Goal: Task Accomplishment & Management: Manage account settings

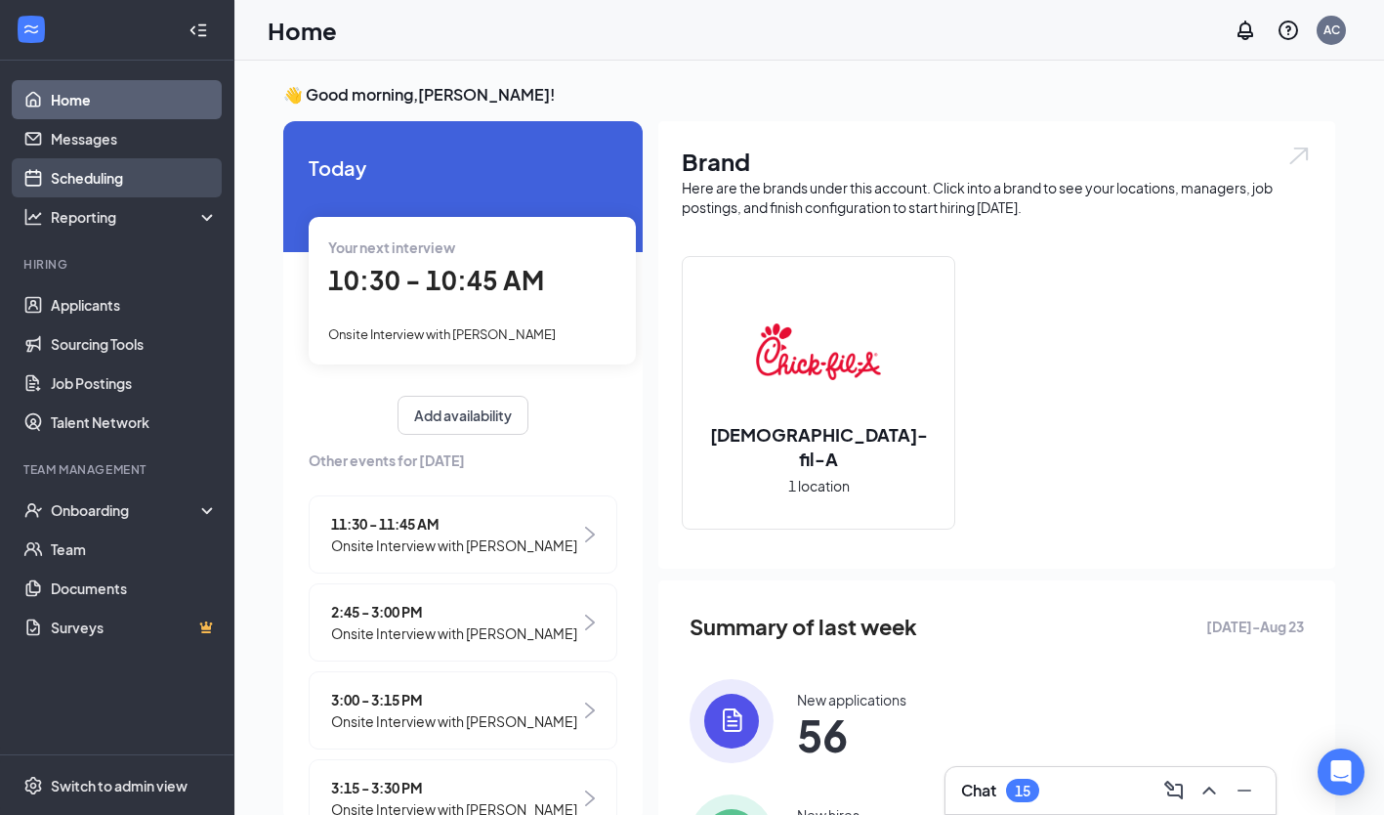
click at [102, 180] on link "Scheduling" at bounding box center [134, 177] width 167 height 39
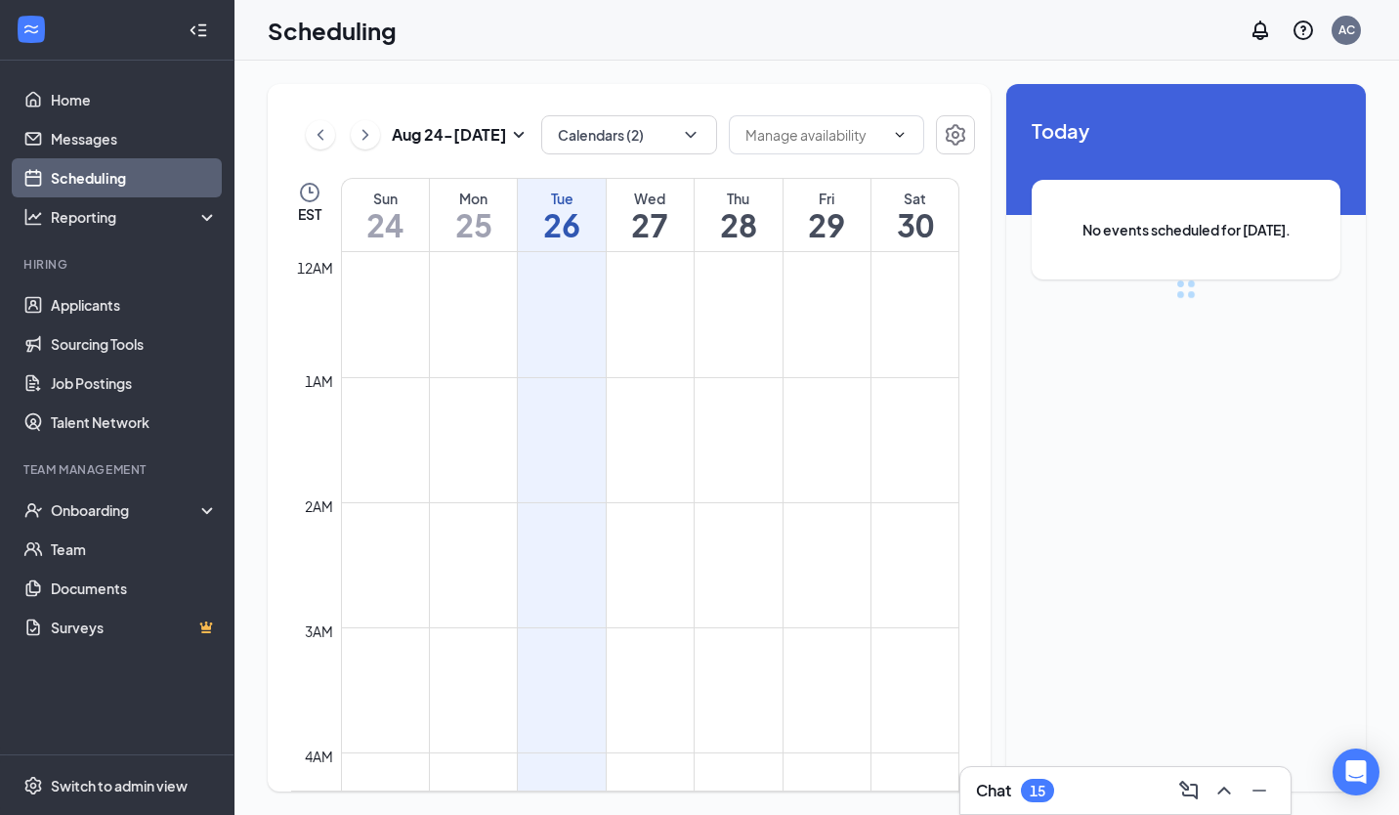
scroll to position [960, 0]
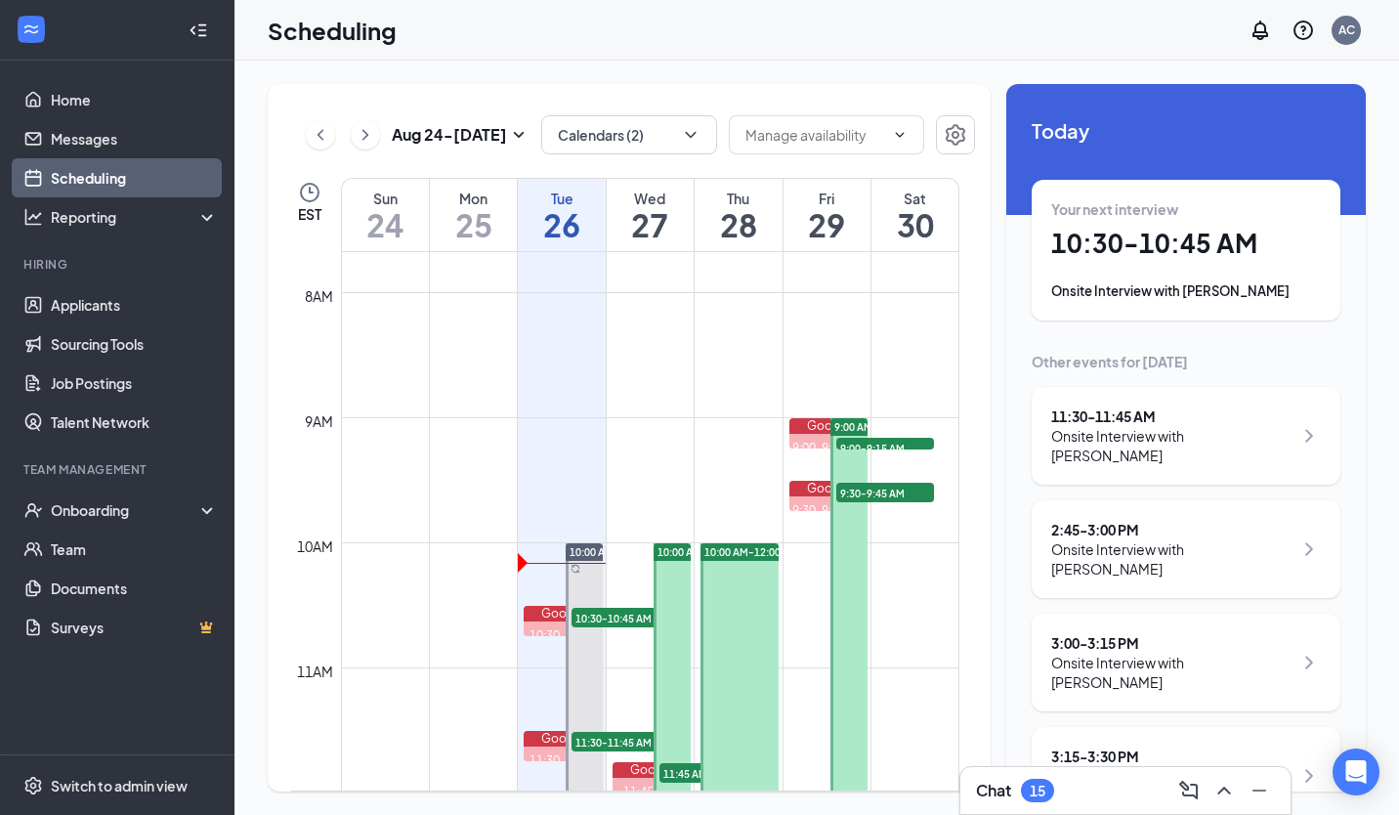
click at [623, 262] on td at bounding box center [650, 276] width 618 height 31
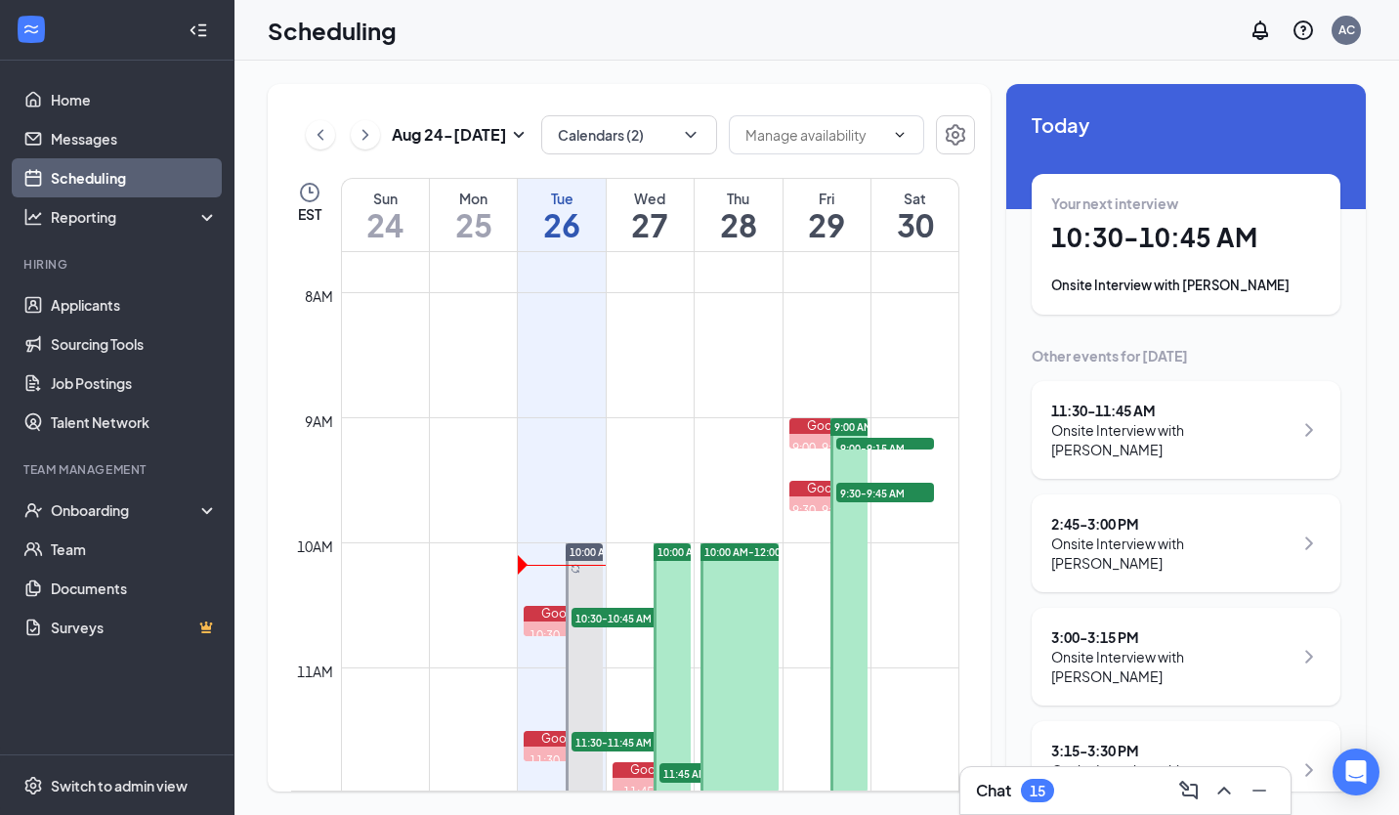
scroll to position [5, 0]
click at [1204, 296] on div "Onsite Interview with [PERSON_NAME]" at bounding box center [1186, 286] width 270 height 20
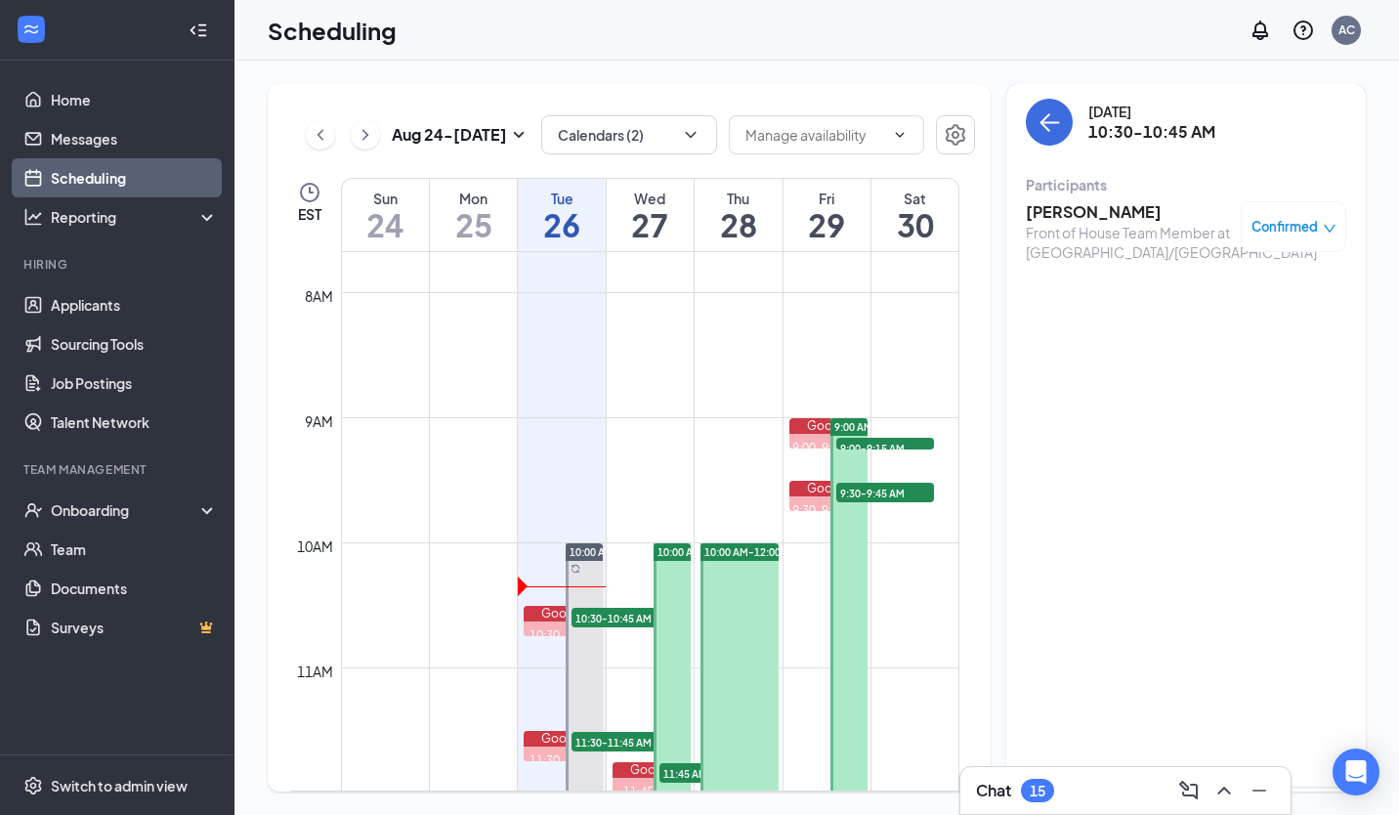
click at [1192, 210] on h3 "[PERSON_NAME]" at bounding box center [1128, 211] width 205 height 21
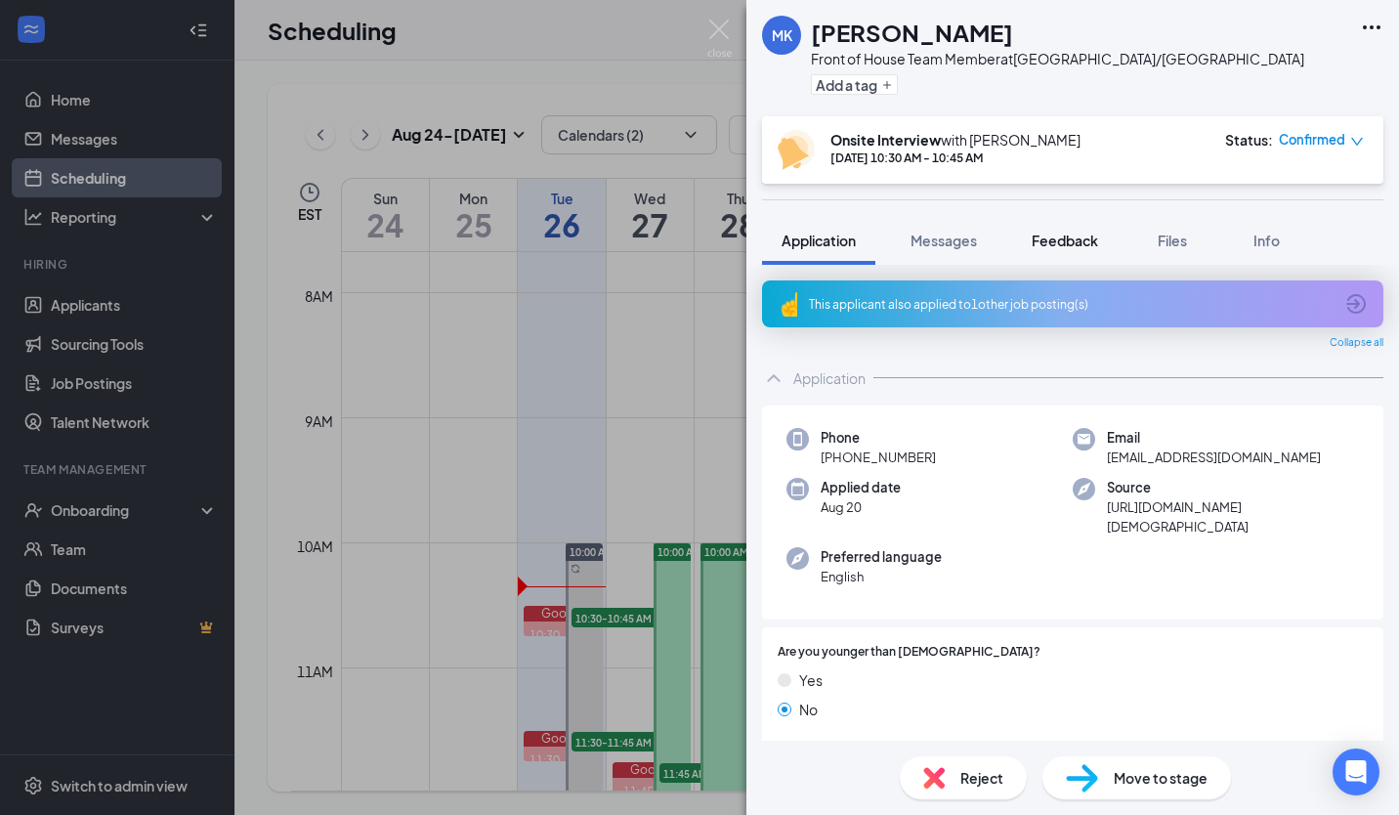
click at [1081, 237] on span "Feedback" at bounding box center [1065, 241] width 66 height 18
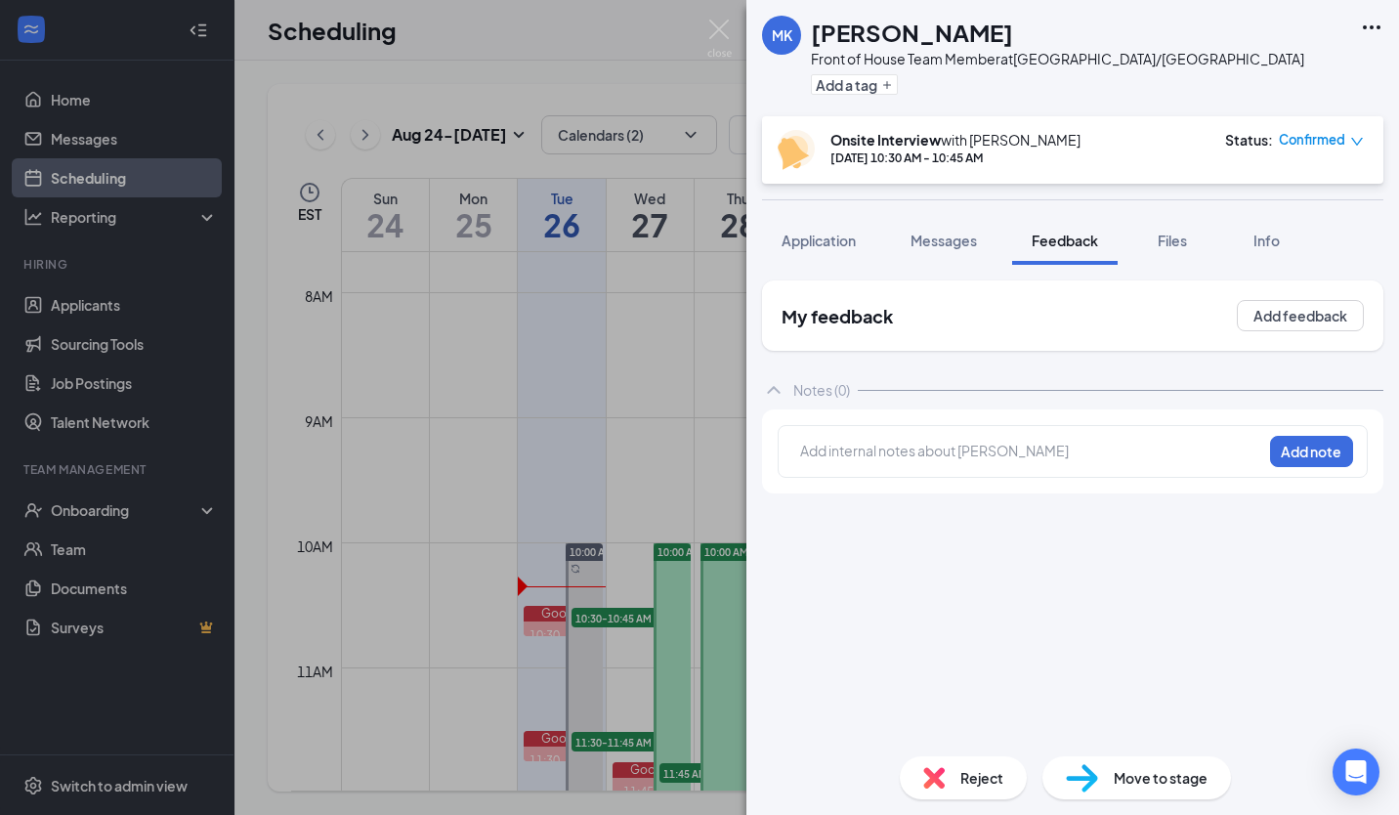
click at [984, 455] on div at bounding box center [1031, 451] width 460 height 21
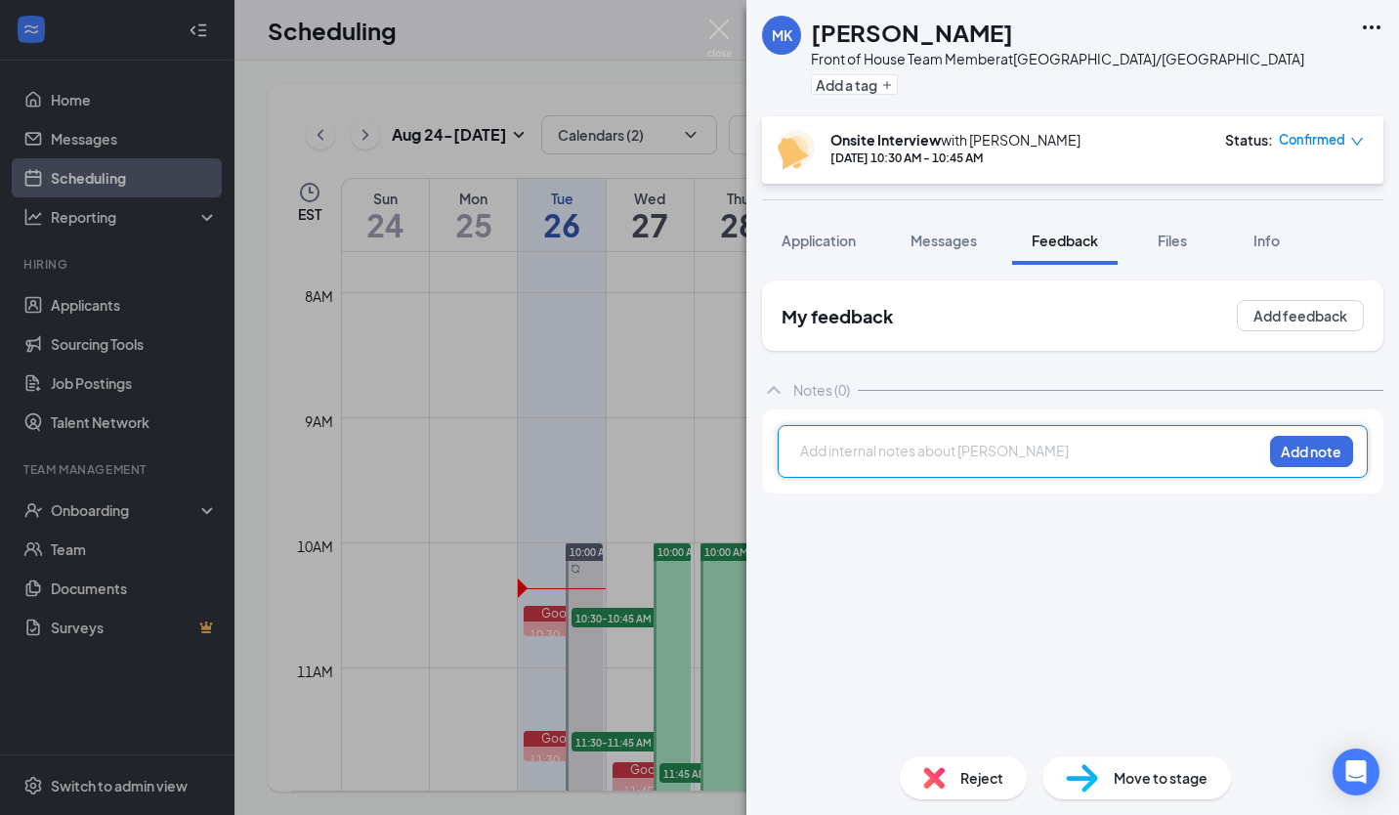
click at [908, 456] on div at bounding box center [1031, 451] width 460 height 21
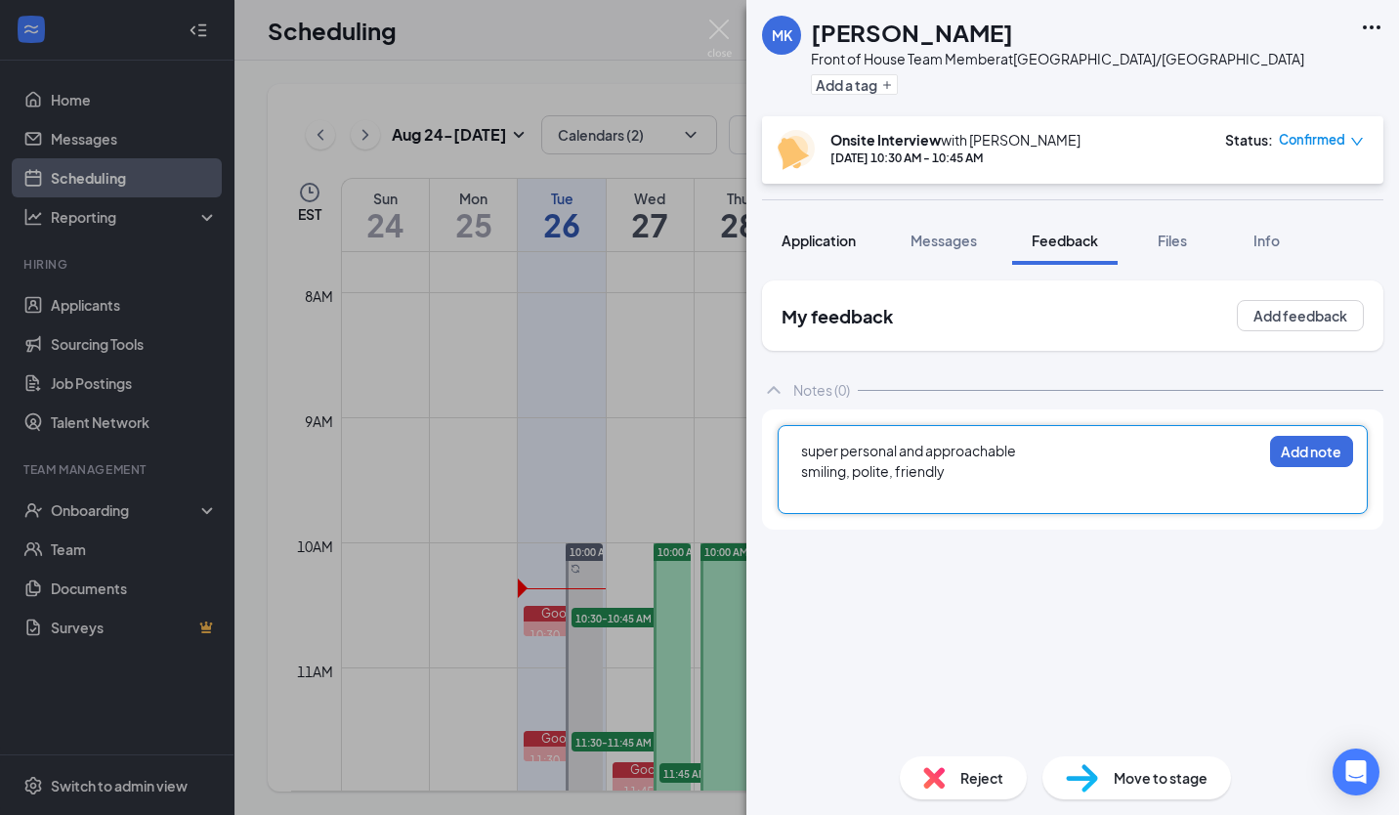
click at [839, 237] on span "Application" at bounding box center [818, 241] width 74 height 18
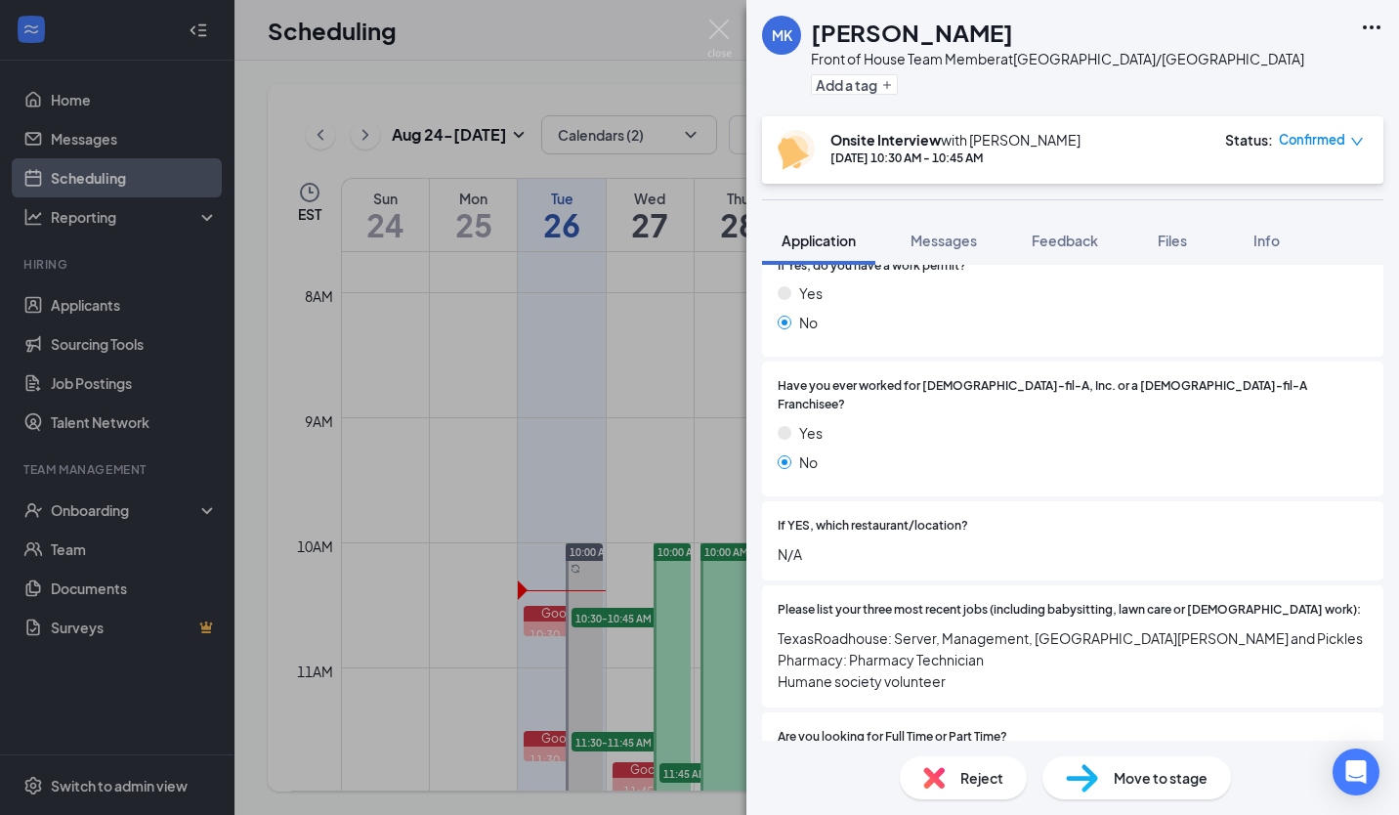
scroll to position [508, 0]
click at [1070, 247] on span "Feedback" at bounding box center [1065, 241] width 66 height 18
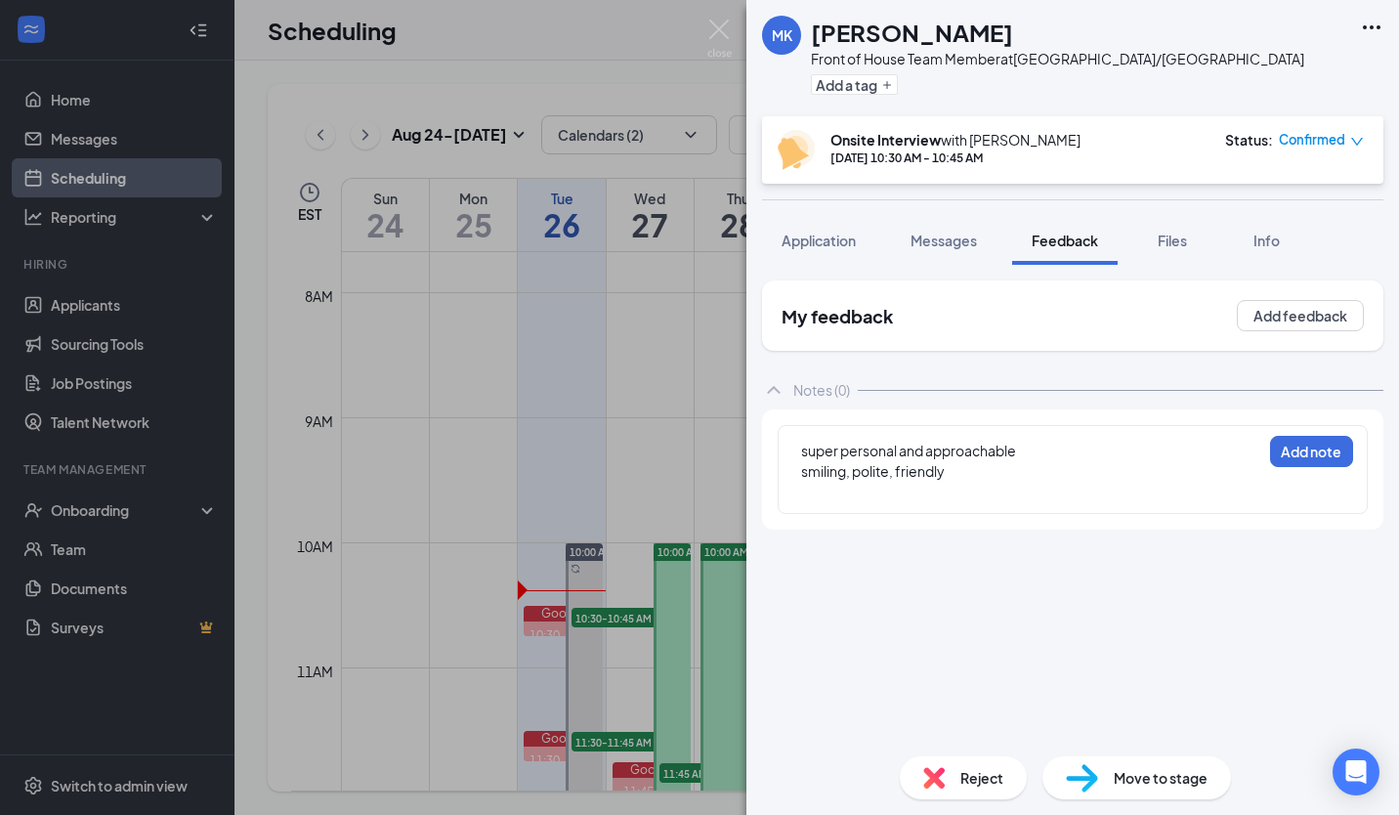
click at [985, 477] on div "smiling, polite, friendly" at bounding box center [1031, 471] width 460 height 21
click at [966, 482] on div "To enrich screen reader interactions, please activate Accessibility in Grammarl…" at bounding box center [1031, 492] width 460 height 21
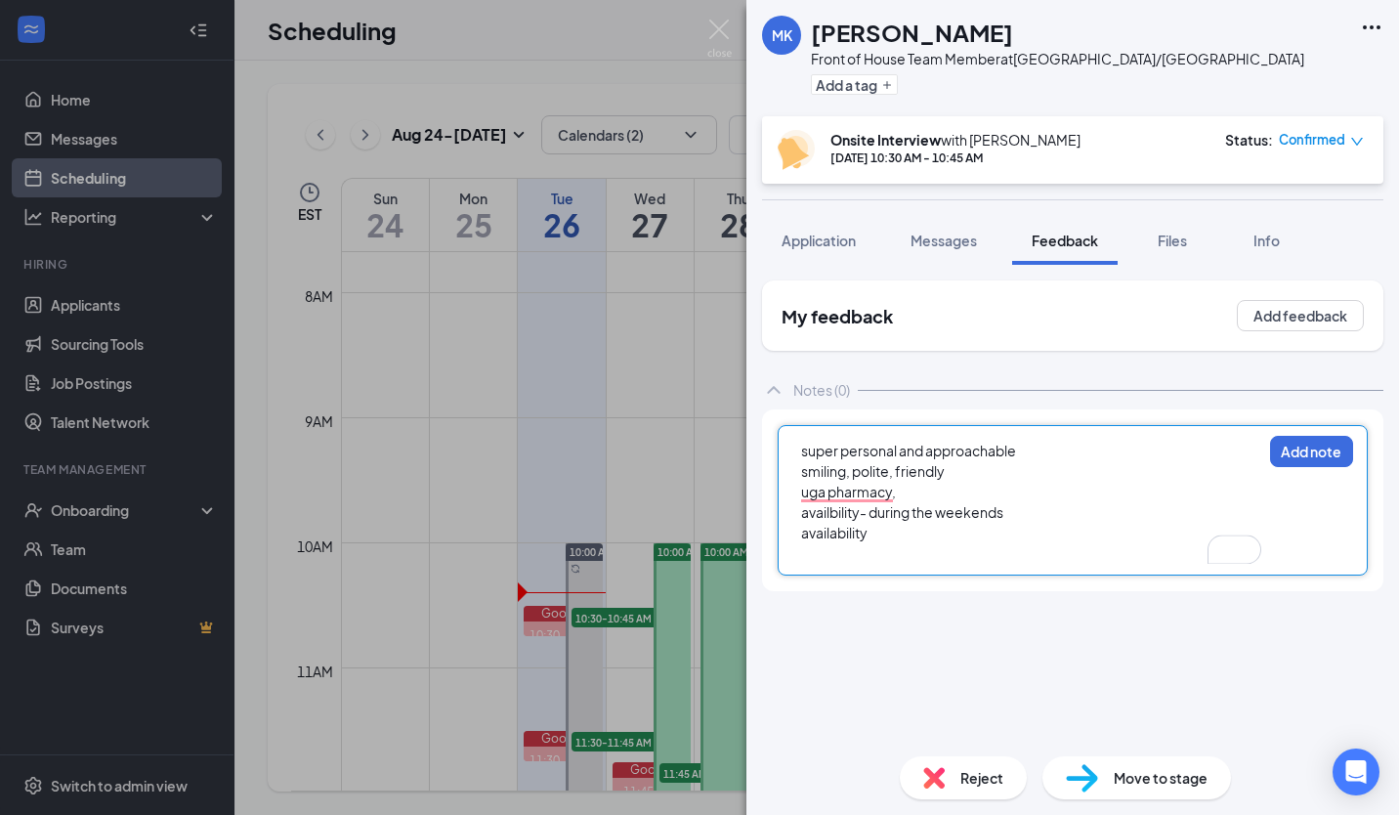
click at [926, 535] on div "availability" at bounding box center [1031, 533] width 460 height 21
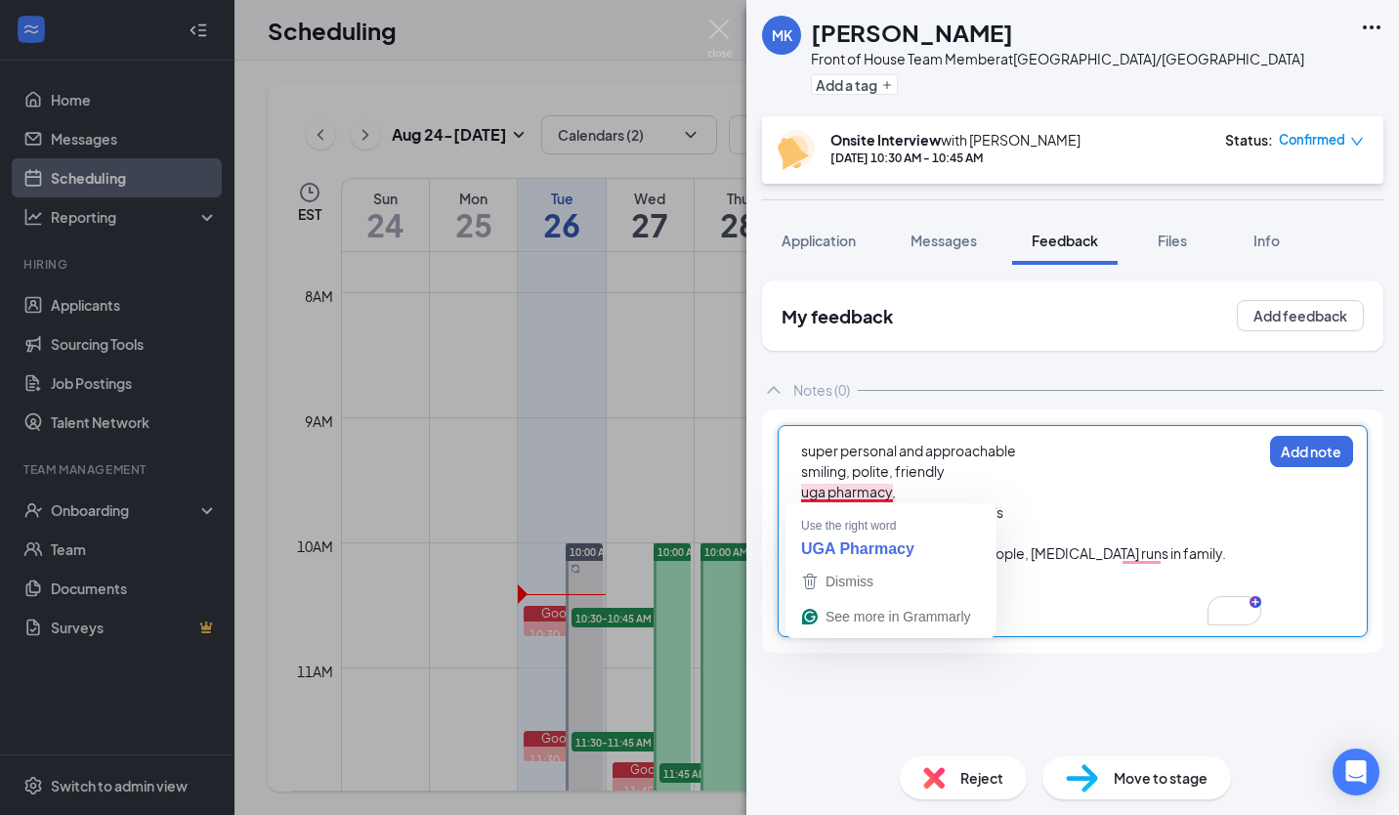
click at [901, 489] on div "uga pharmacy," at bounding box center [1031, 492] width 460 height 21
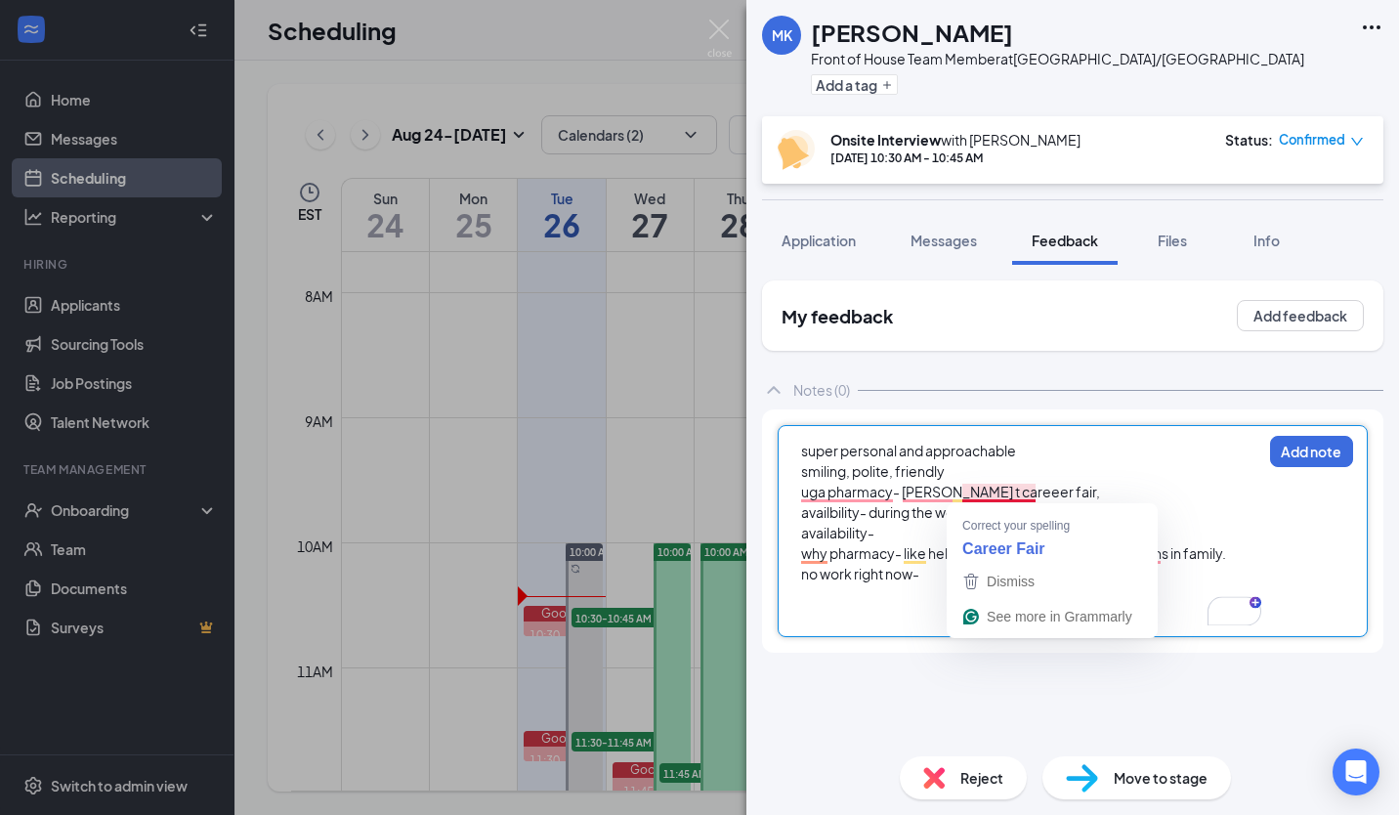
click at [997, 492] on span "uga pharmacy- [PERSON_NAME] t careeer fair," at bounding box center [950, 492] width 299 height 18
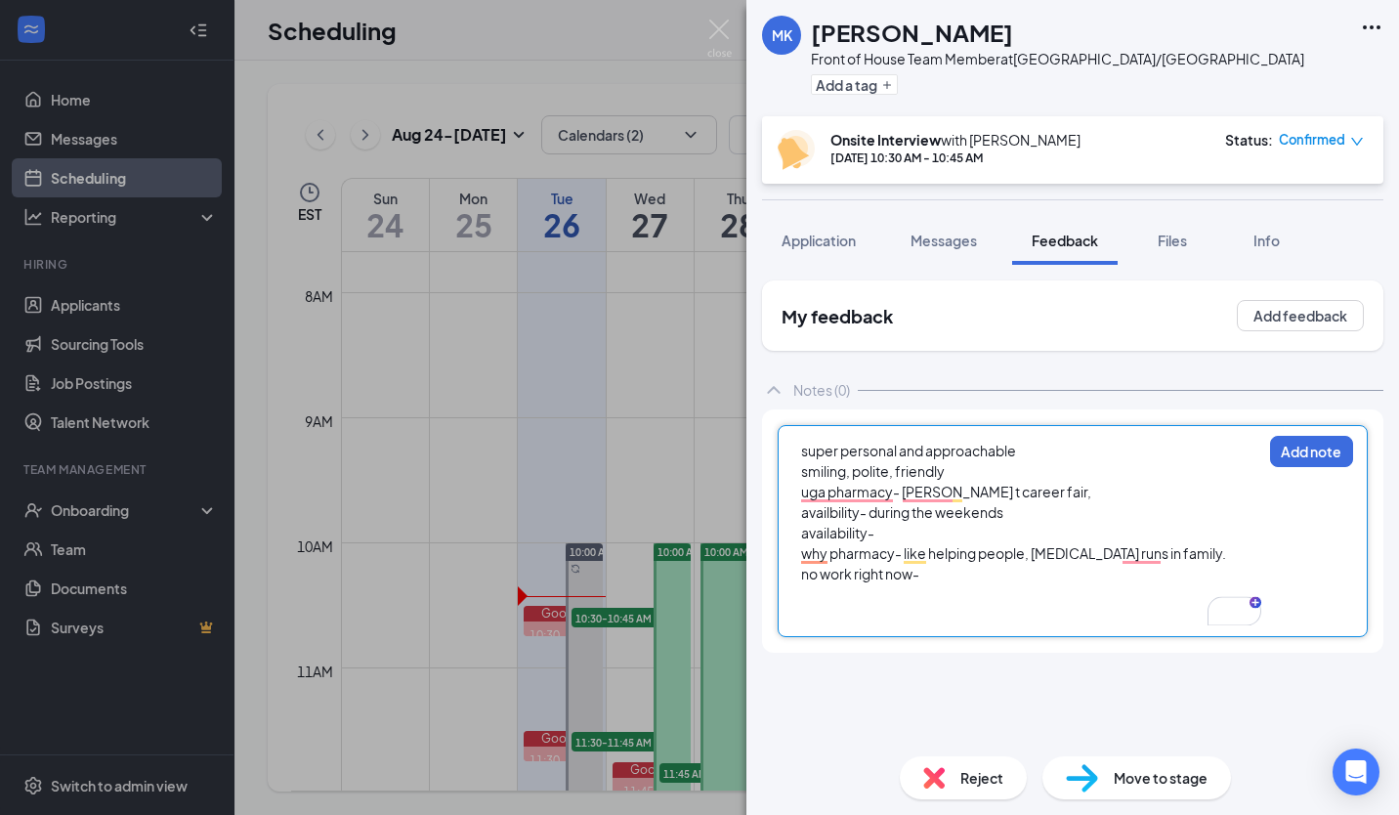
click at [931, 584] on div "To enrich screen reader interactions, please activate Accessibility in Grammarl…" at bounding box center [1031, 594] width 460 height 21
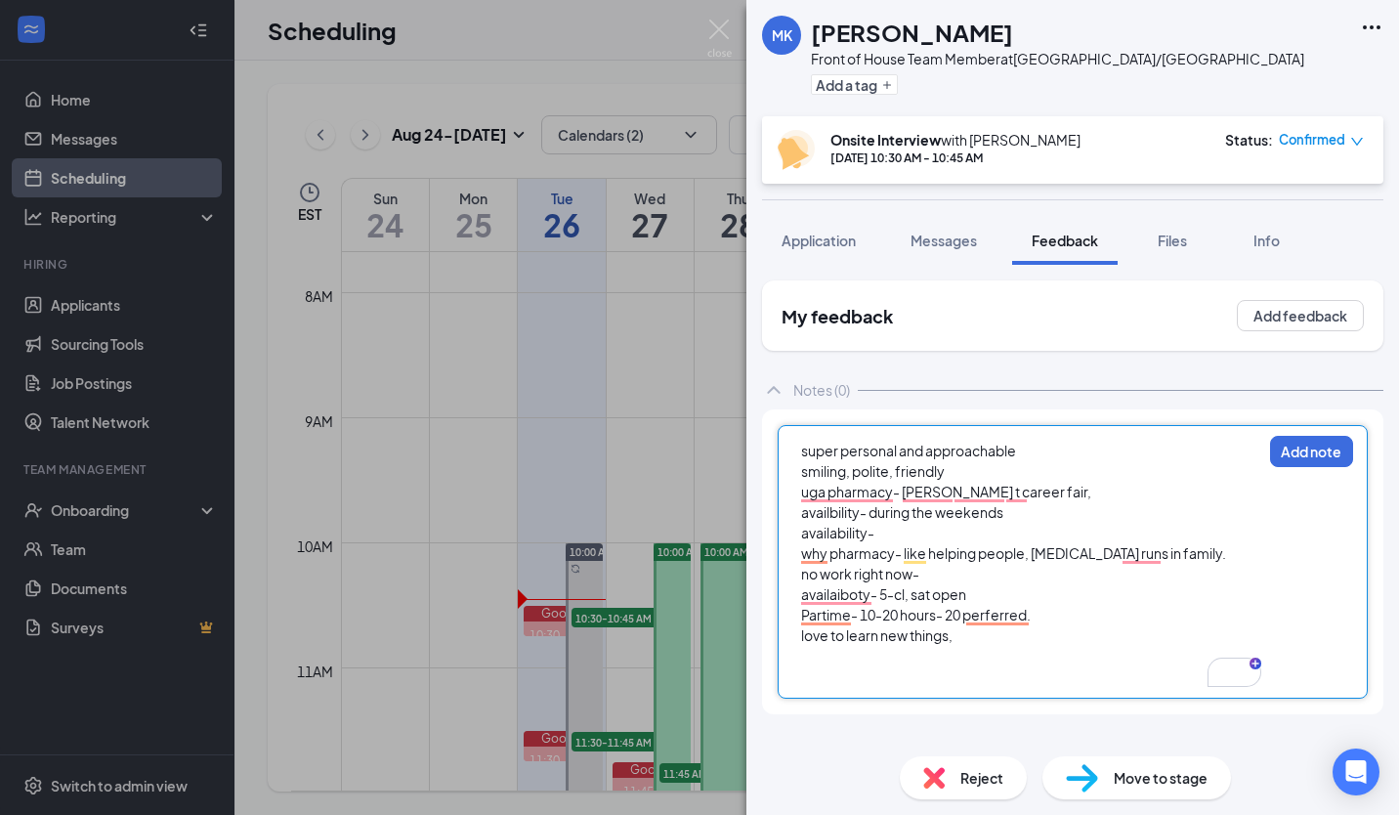
click at [969, 640] on div "love to learn new things," at bounding box center [1031, 635] width 460 height 21
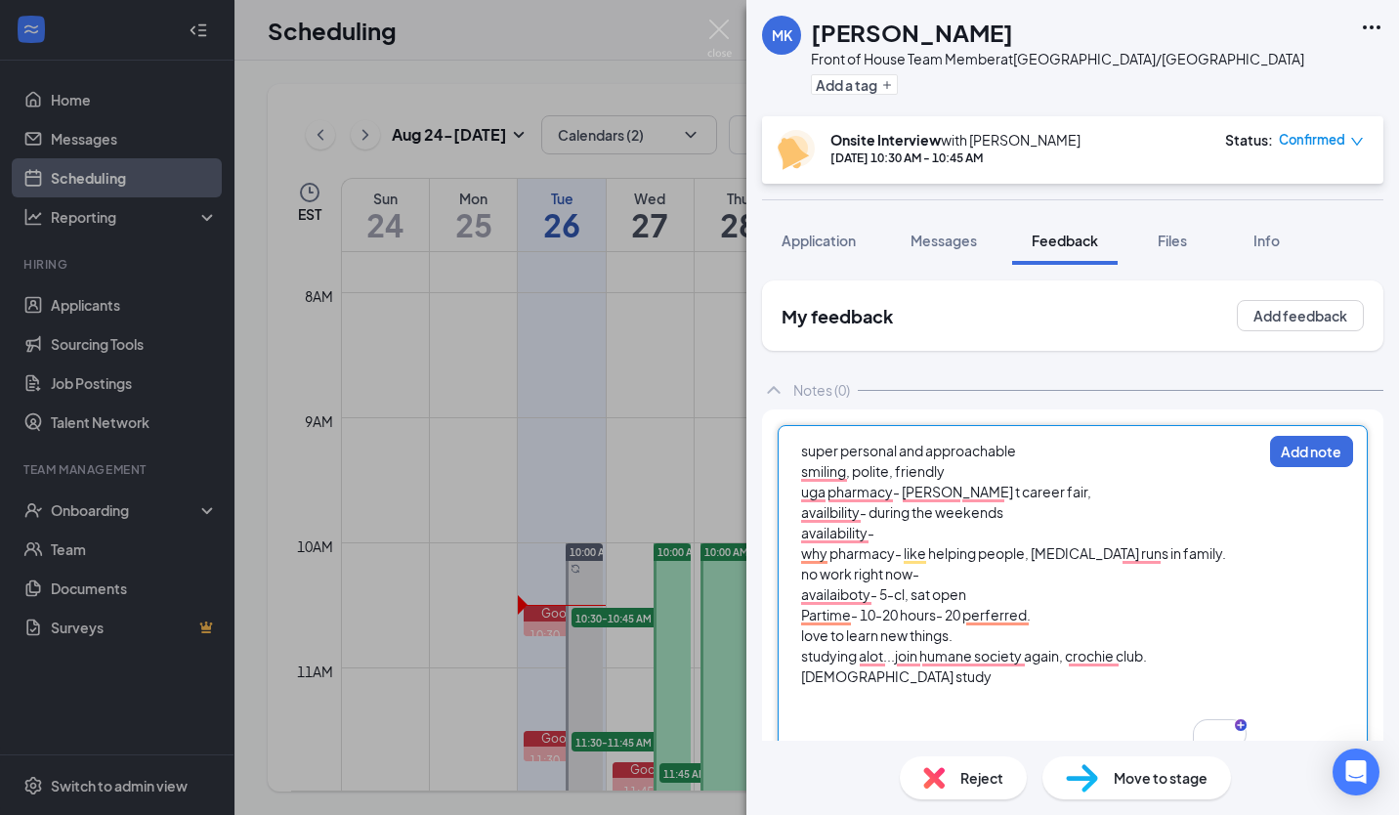
click at [646, 361] on div "MK [PERSON_NAME] Front of House Team Member at [GEOGRAPHIC_DATA]/Atlanta Highwa…" at bounding box center [699, 407] width 1399 height 815
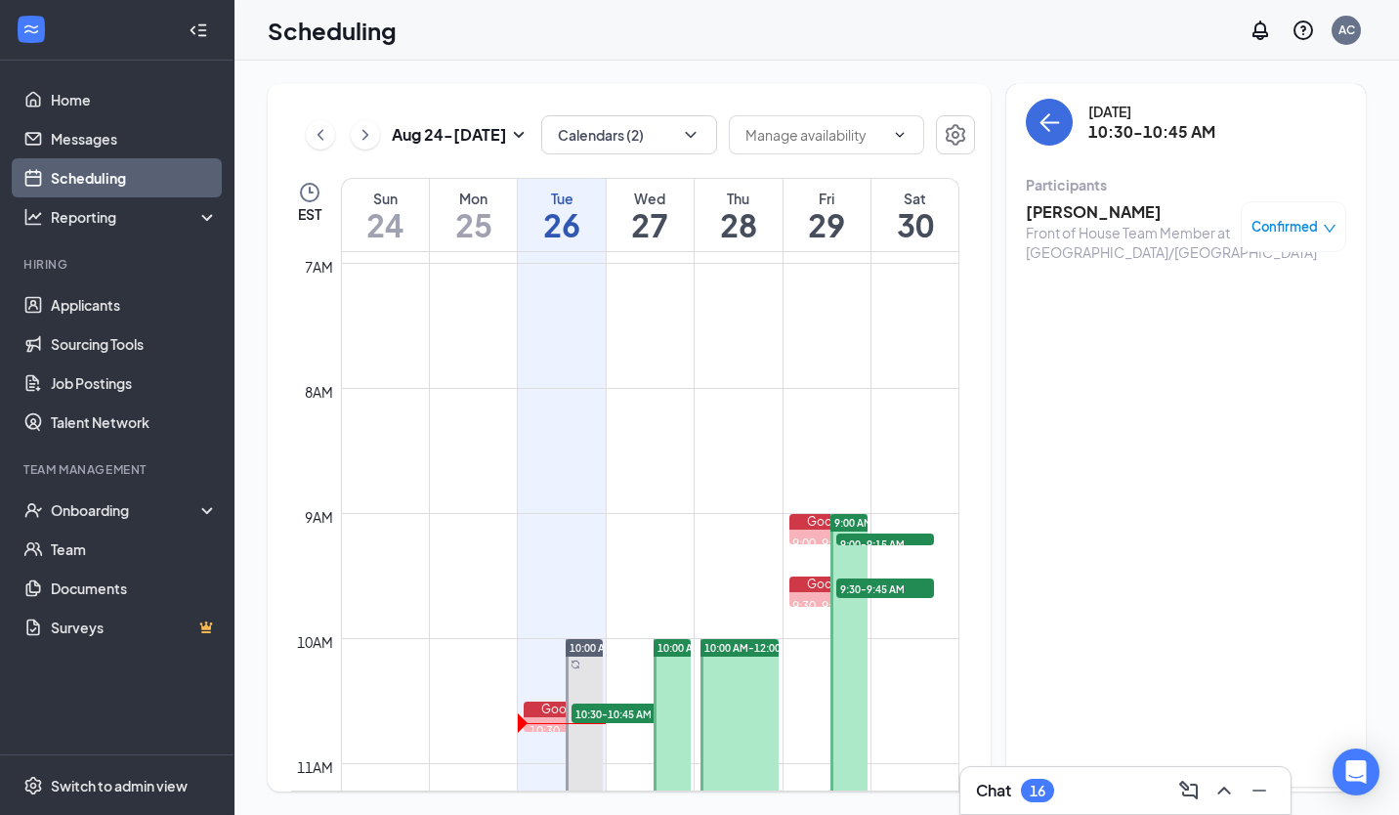
scroll to position [863, 0]
click at [1133, 225] on div "Front of House Team Member at [GEOGRAPHIC_DATA]/[GEOGRAPHIC_DATA]" at bounding box center [1128, 242] width 205 height 39
click at [148, 171] on link "Scheduling" at bounding box center [134, 177] width 167 height 39
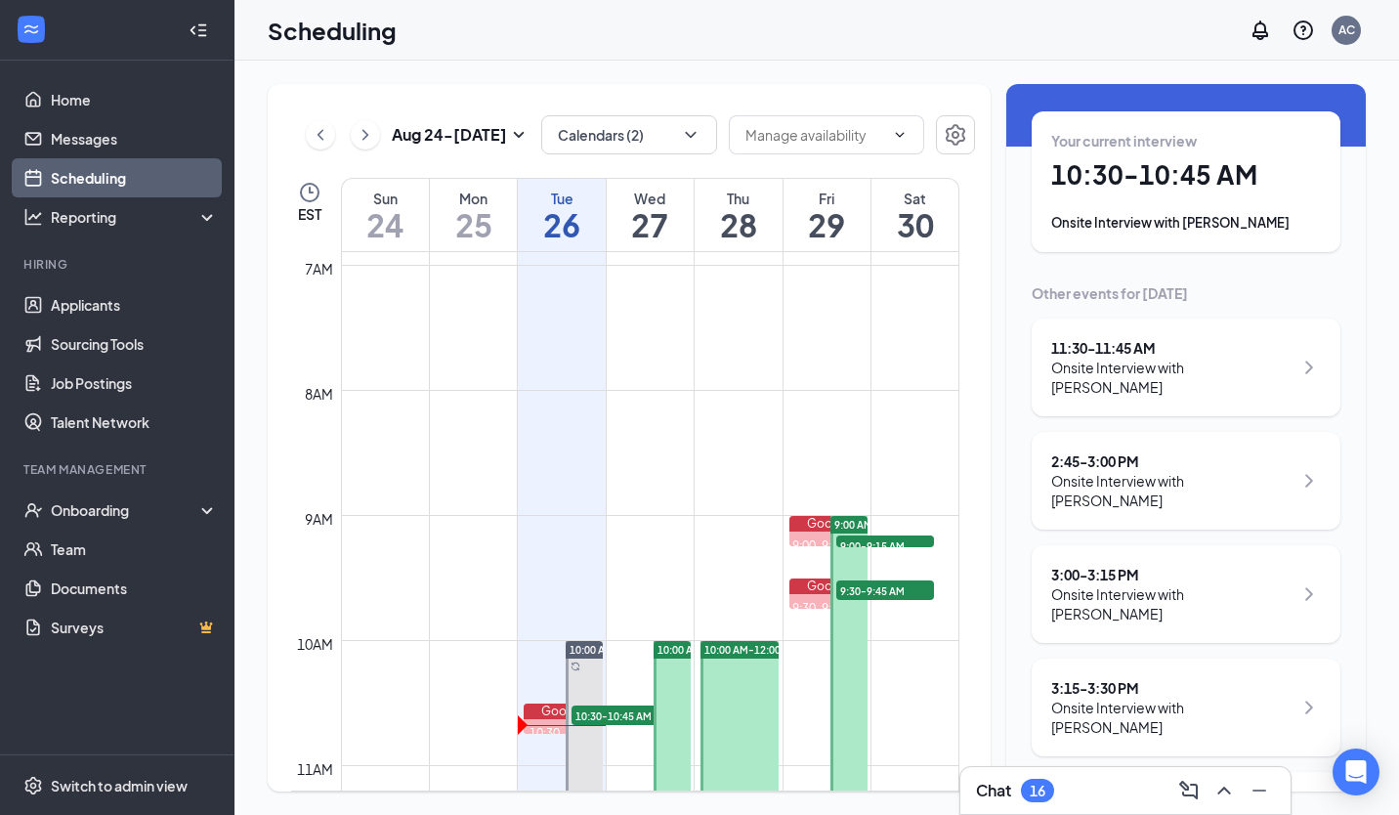
scroll to position [74, 0]
